Goal: Task Accomplishment & Management: Use online tool/utility

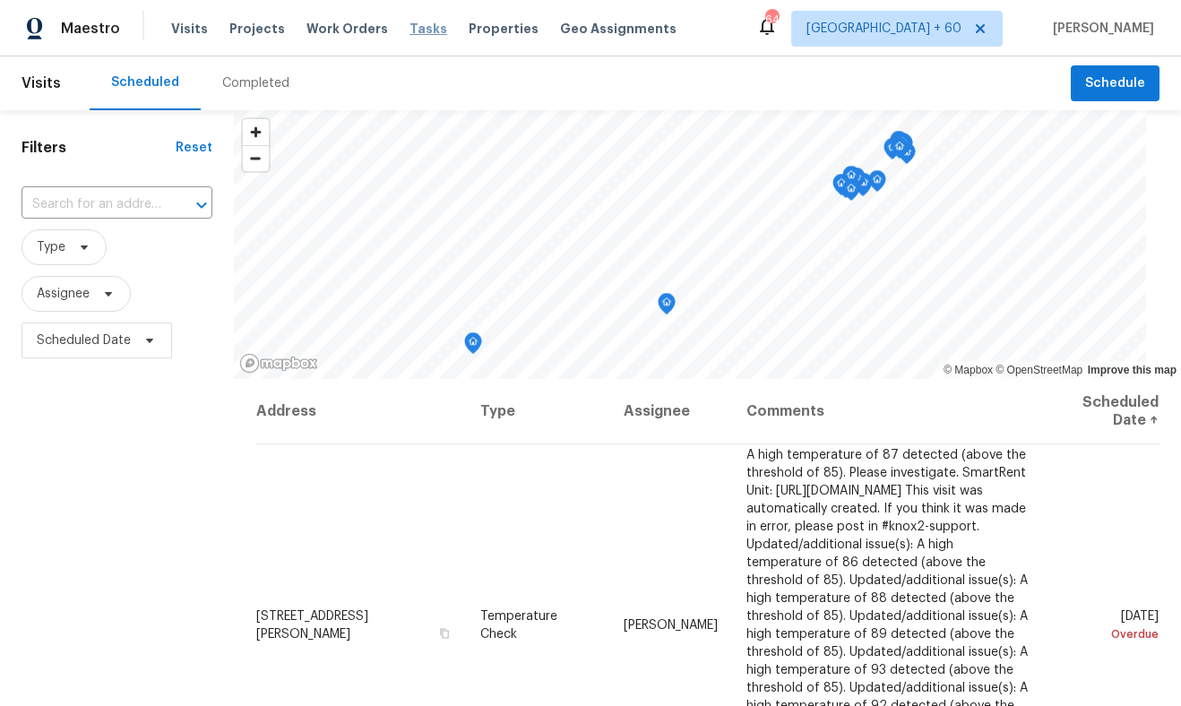
click at [410, 30] on span "Tasks" at bounding box center [429, 28] width 38 height 13
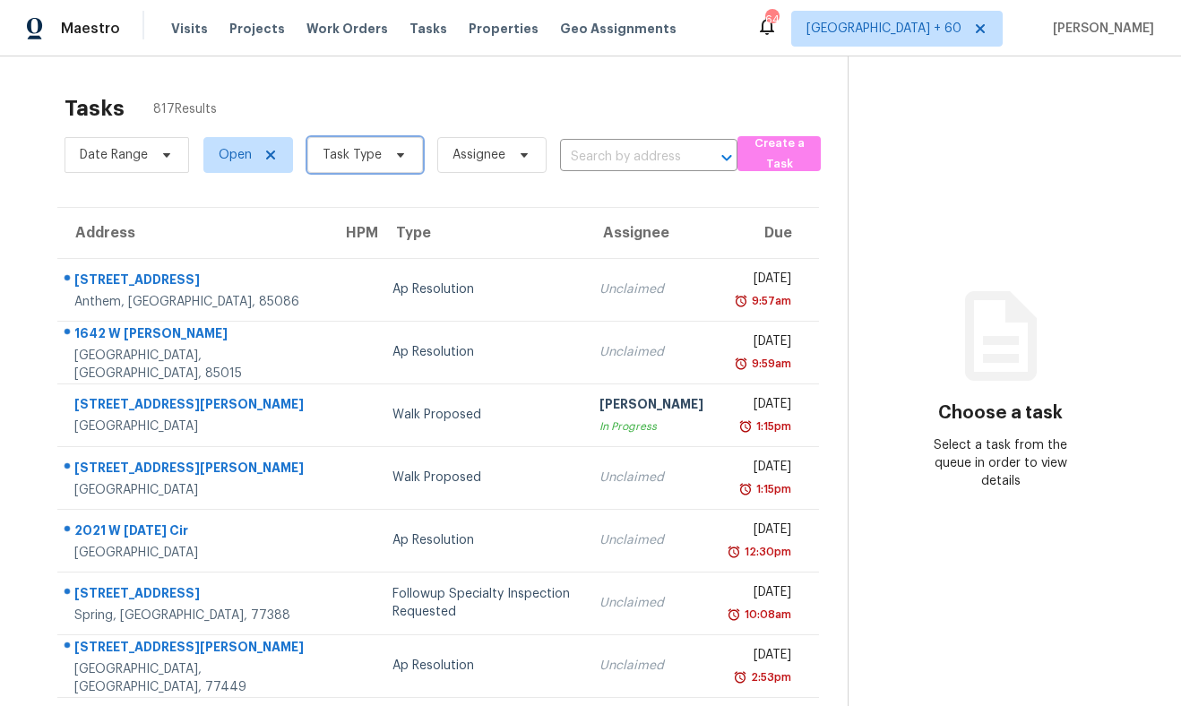
click at [388, 152] on span at bounding box center [398, 155] width 20 height 14
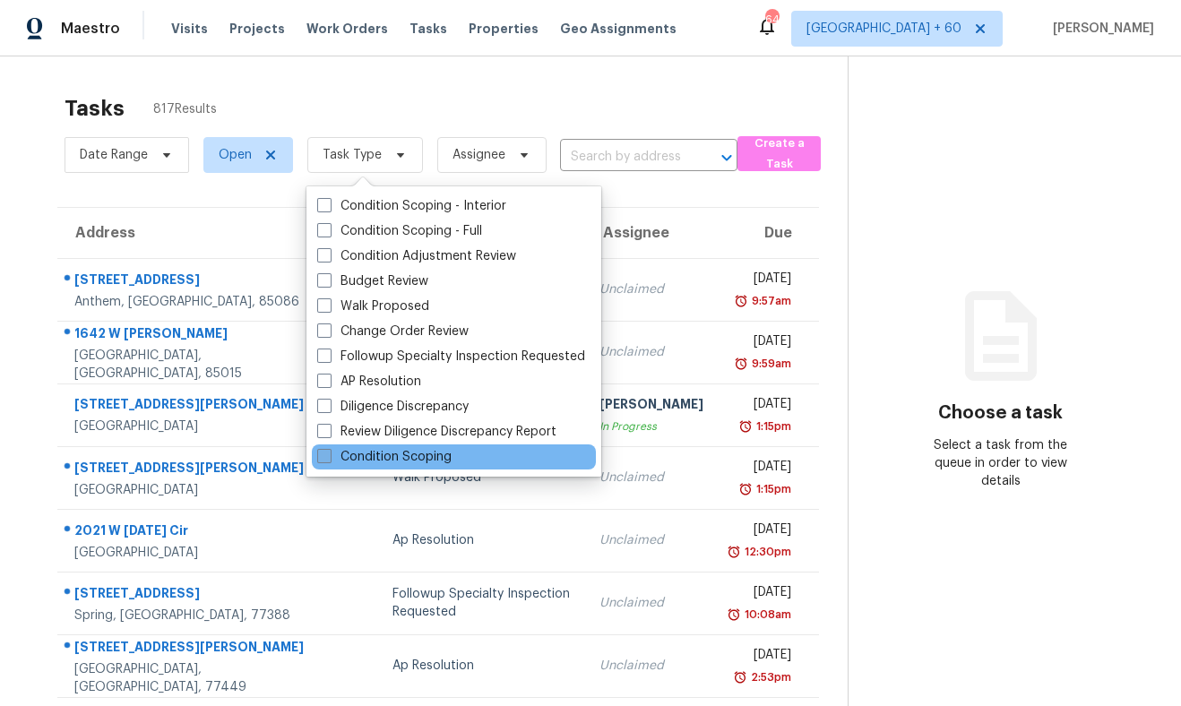
click at [395, 453] on label "Condition Scoping" at bounding box center [384, 457] width 134 height 18
click at [329, 453] on input "Condition Scoping" at bounding box center [323, 454] width 12 height 12
checkbox input "true"
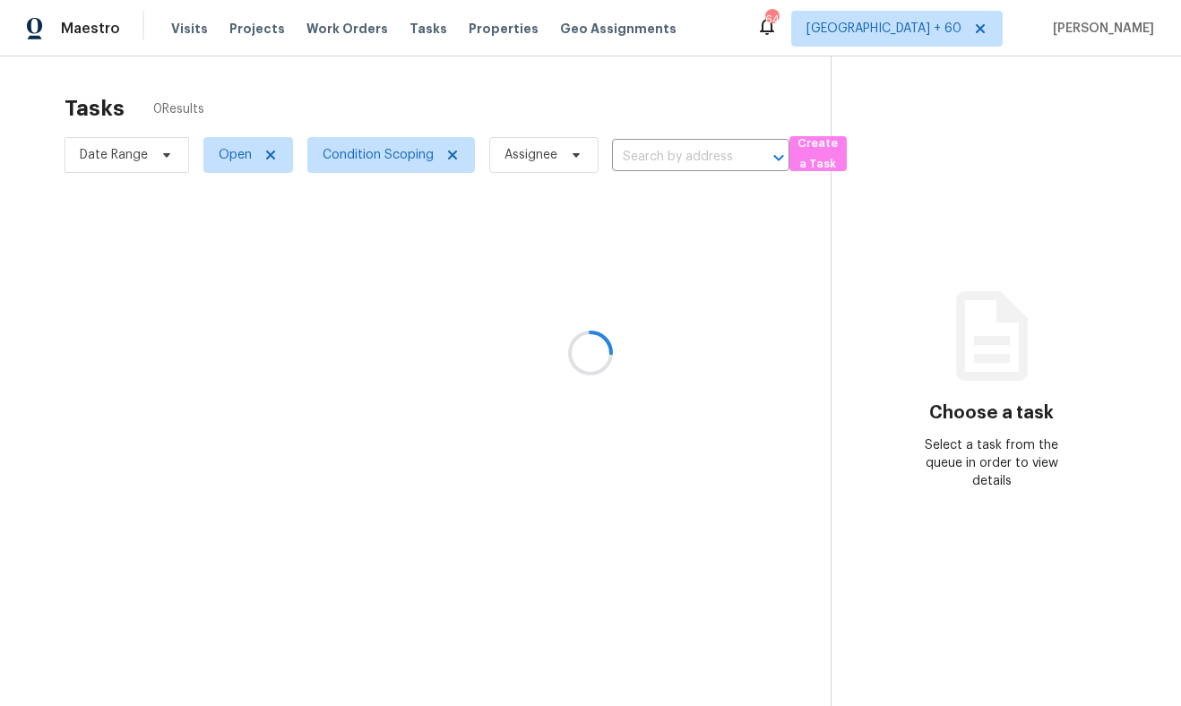
click at [382, 95] on div at bounding box center [590, 353] width 1181 height 706
click at [238, 161] on div at bounding box center [590, 353] width 1181 height 706
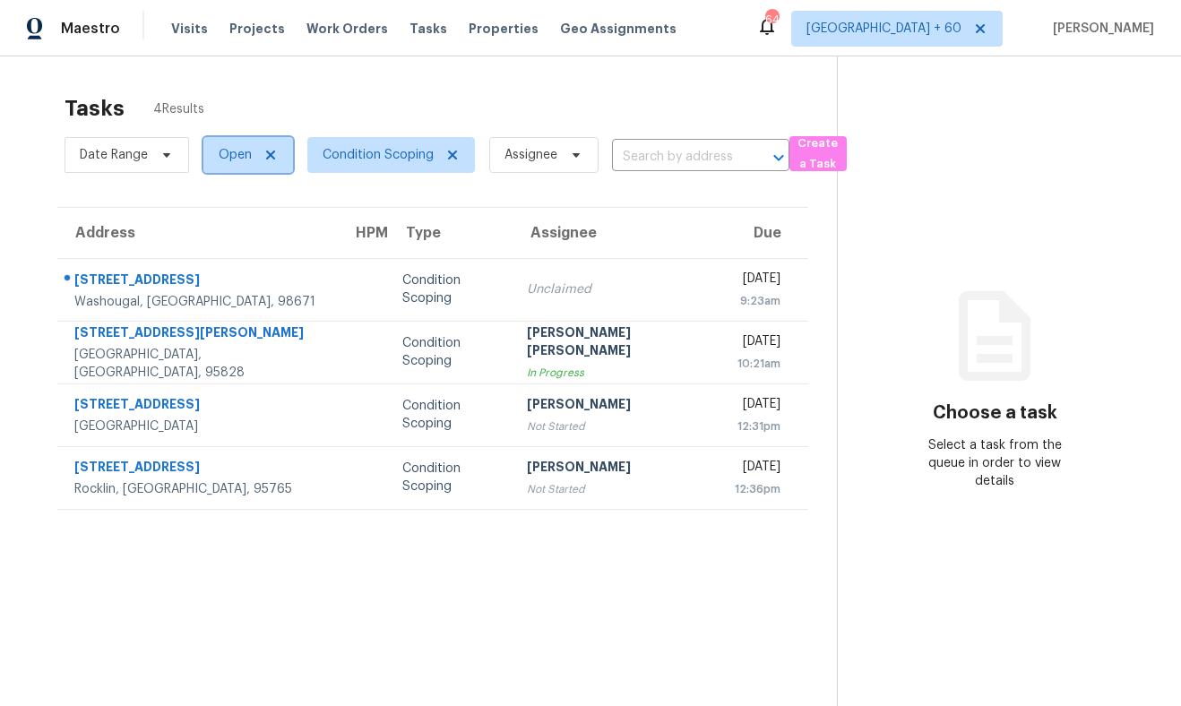
click at [238, 161] on span "Open" at bounding box center [235, 155] width 33 height 18
click at [225, 233] on span at bounding box center [220, 230] width 14 height 14
click at [225, 233] on input "Closed" at bounding box center [219, 228] width 12 height 12
checkbox input "true"
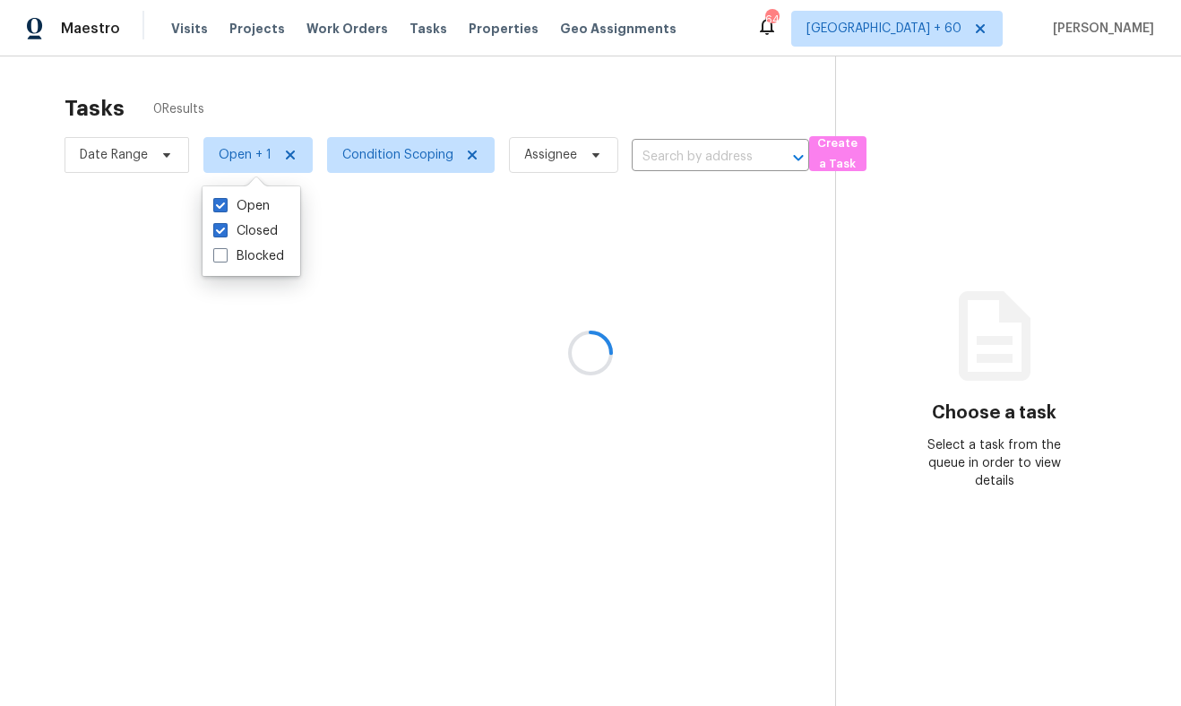
click at [317, 84] on div at bounding box center [590, 353] width 1181 height 706
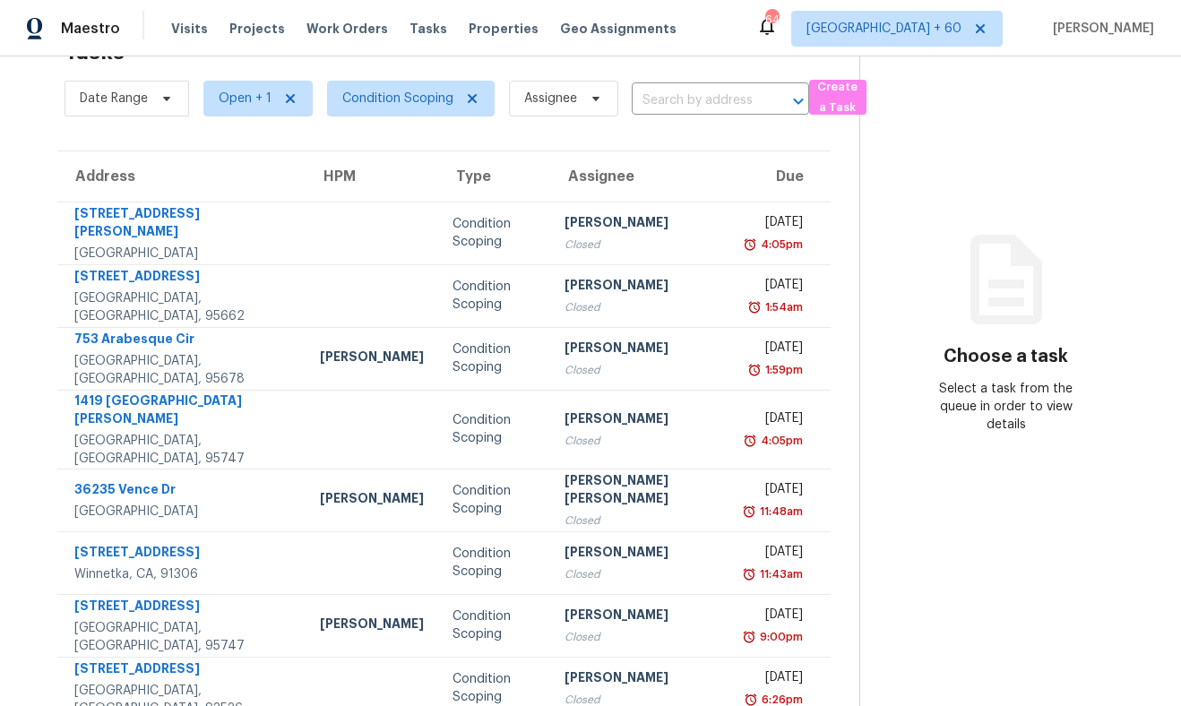
scroll to position [227, 0]
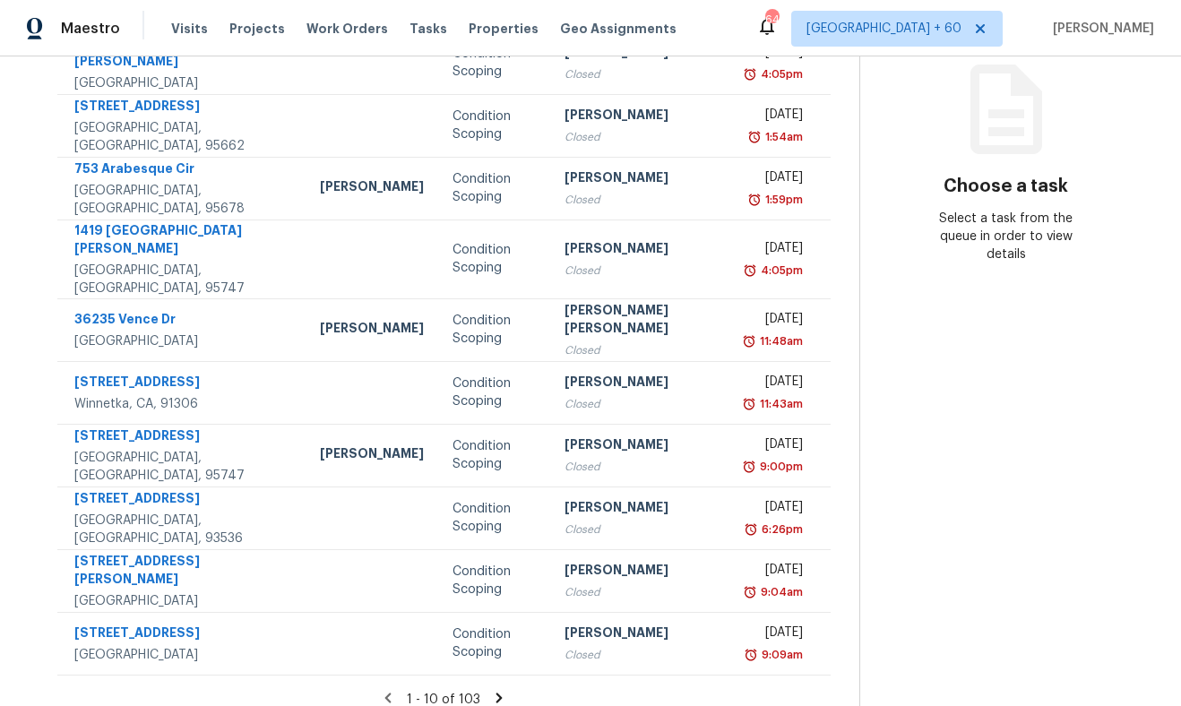
click at [491, 690] on icon at bounding box center [499, 698] width 16 height 16
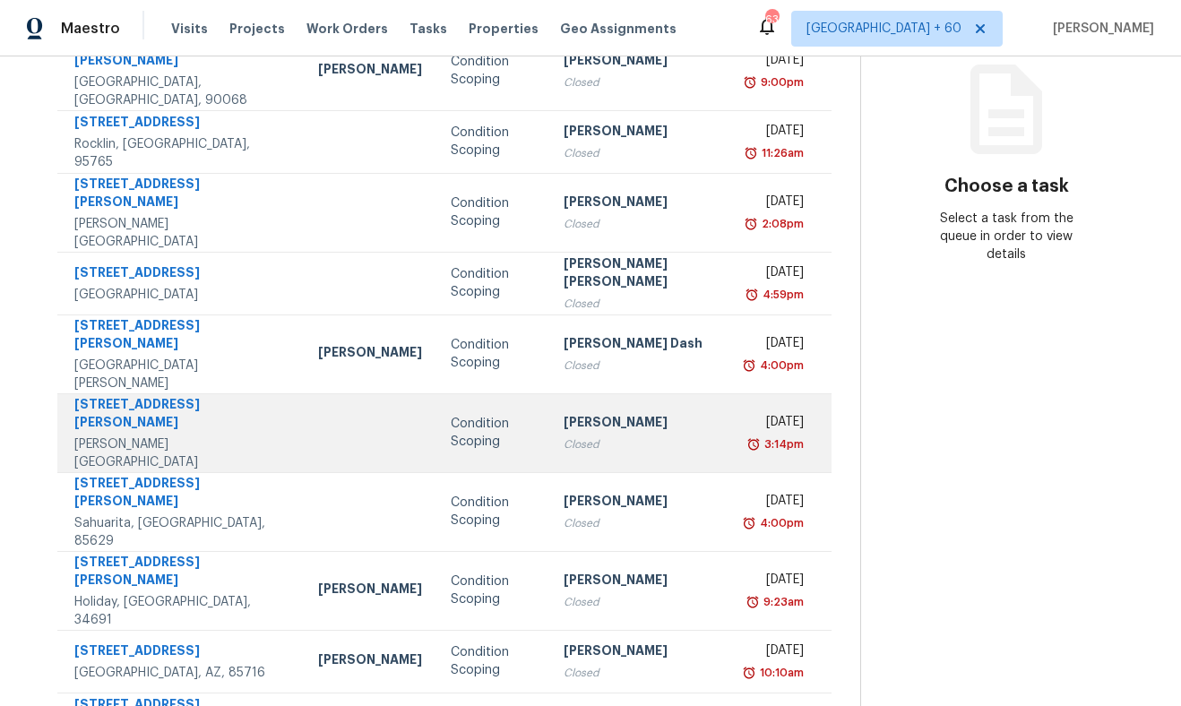
click at [154, 395] on div "[STREET_ADDRESS][PERSON_NAME]" at bounding box center [181, 415] width 215 height 40
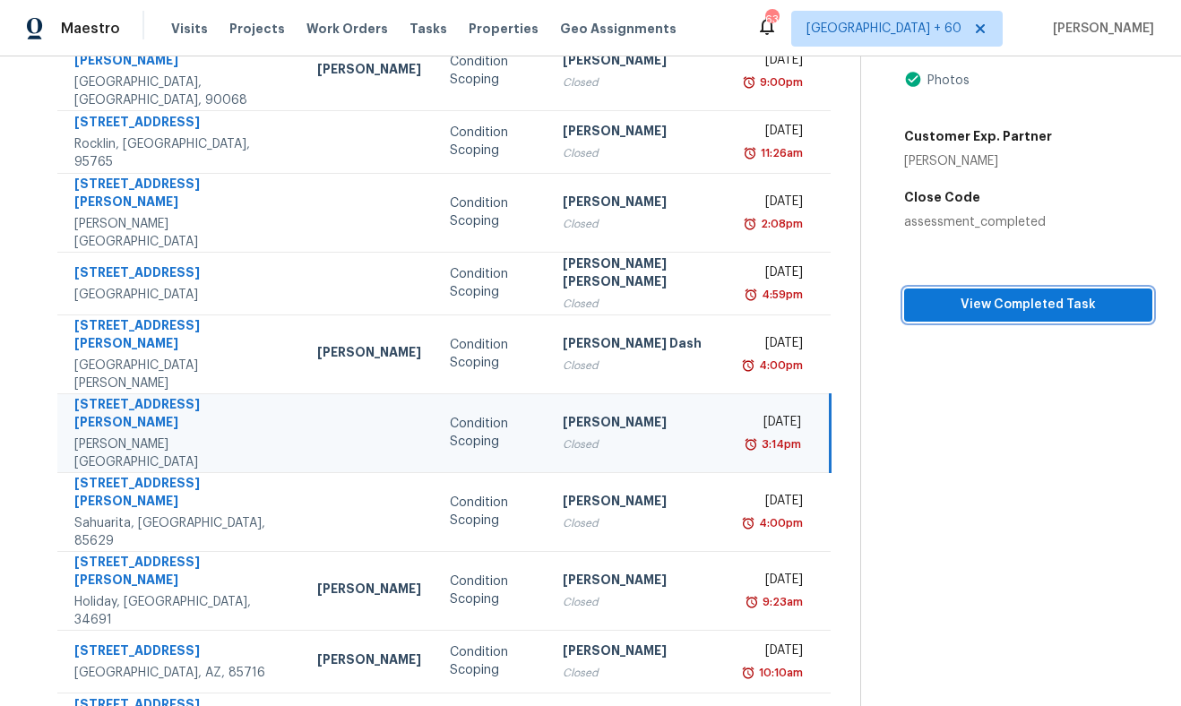
click at [947, 309] on span "View Completed Task" at bounding box center [1029, 305] width 220 height 22
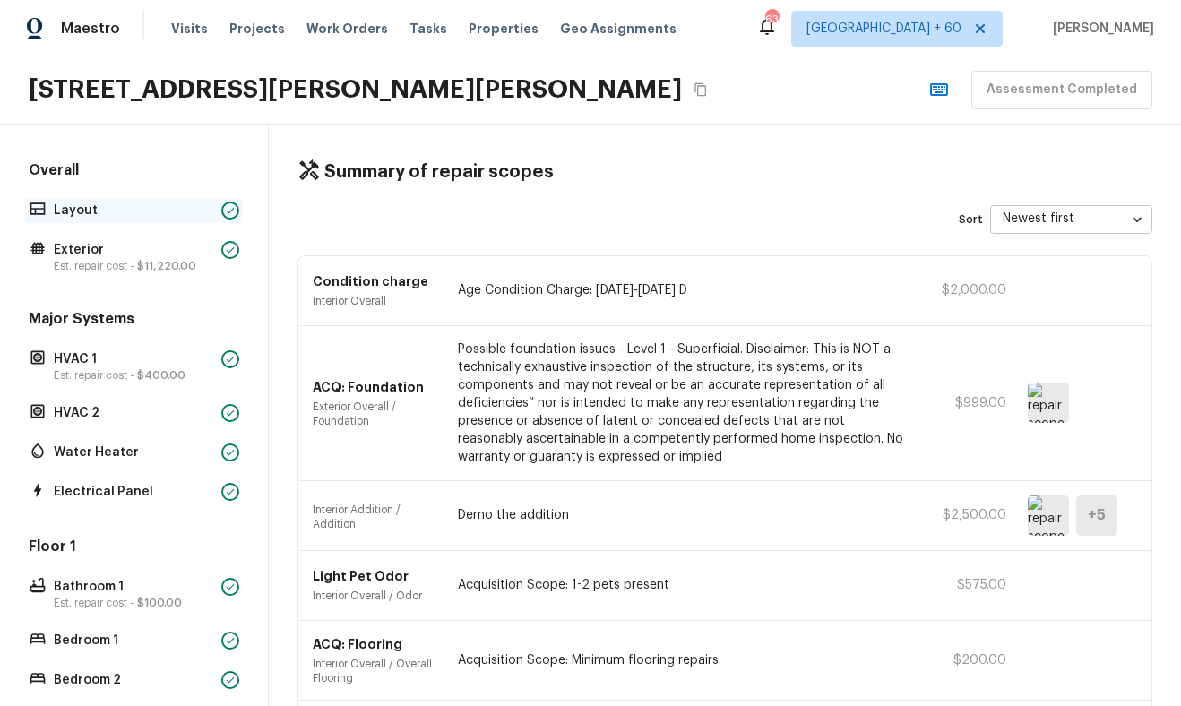
click at [84, 220] on div "Layout" at bounding box center [134, 210] width 218 height 25
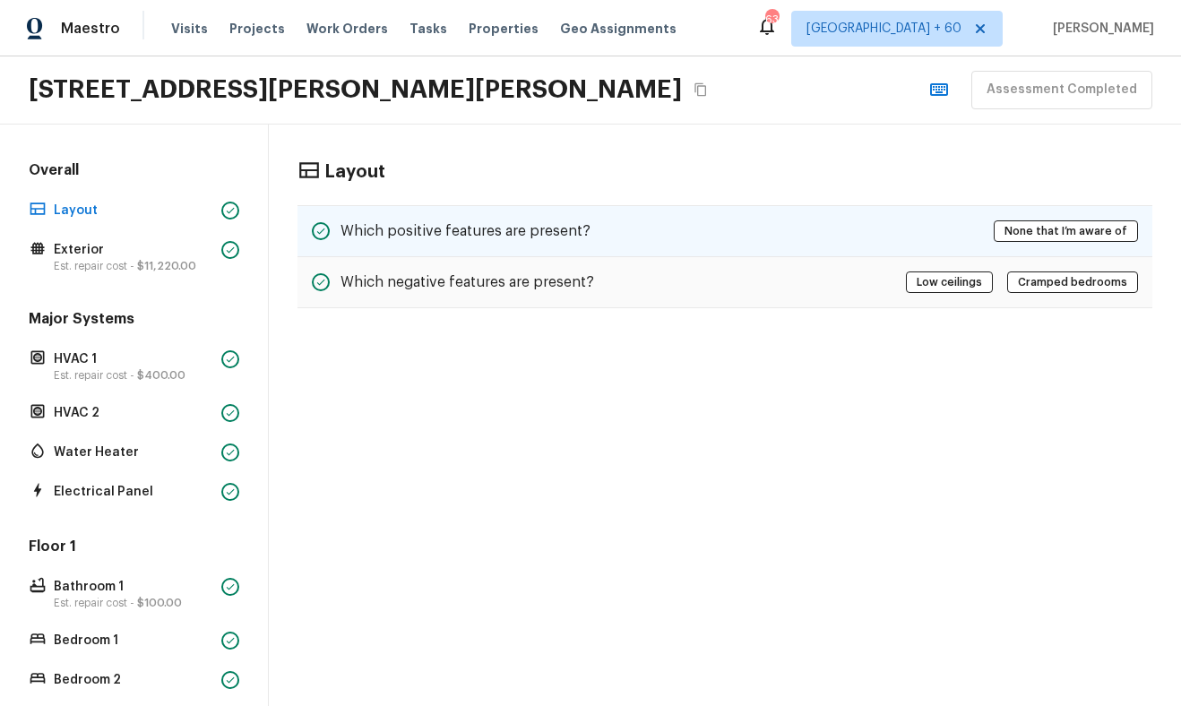
click at [430, 237] on h5 "Which positive features are present?" at bounding box center [466, 231] width 250 height 20
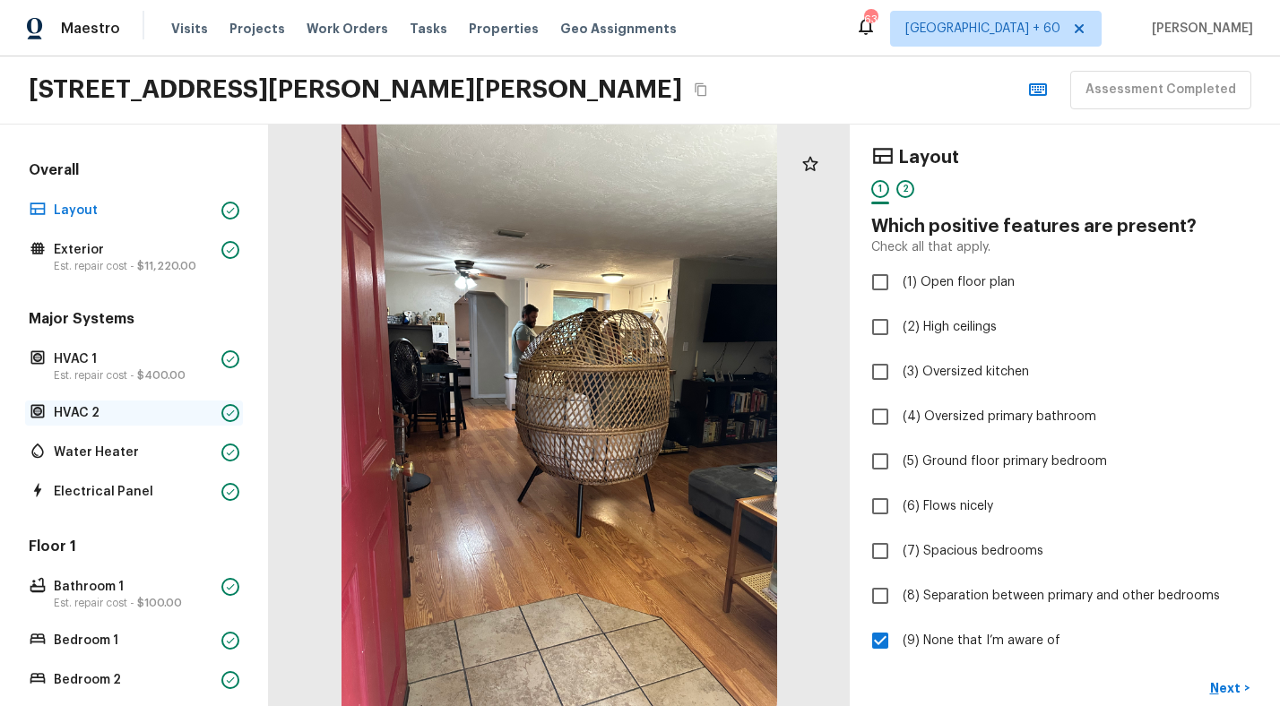
click at [94, 419] on p "HVAC 2" at bounding box center [134, 413] width 160 height 18
